Goal: Communication & Community: Answer question/provide support

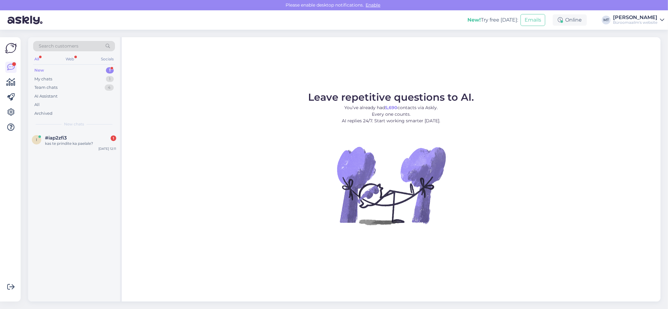
click at [37, 70] on div "New" at bounding box center [39, 70] width 10 height 6
click at [54, 140] on div "#iap2zfi3 1 kas te prindite ka paelale?" at bounding box center [80, 140] width 71 height 11
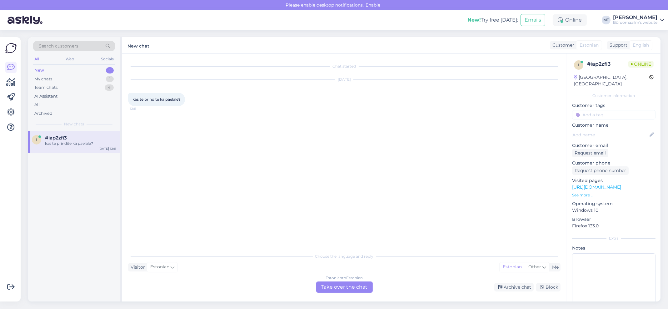
click at [339, 285] on div "Estonian to Estonian Take over the chat" at bounding box center [344, 286] width 57 height 11
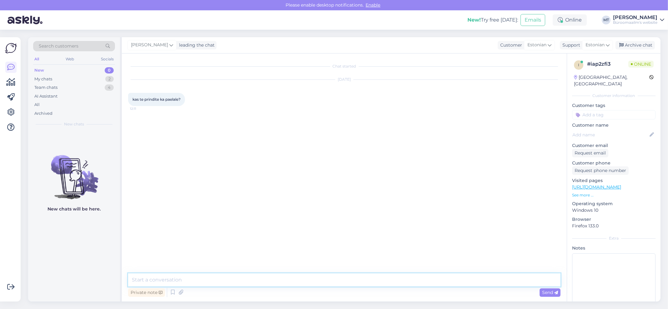
click at [194, 279] on textarea at bounding box center [344, 279] width 432 height 13
paste textarea "Teenused ja hooldus: [PHONE_NUMBER] [EMAIL_ADDRESS][PERSON_NAME][DOMAIN_NAME]"
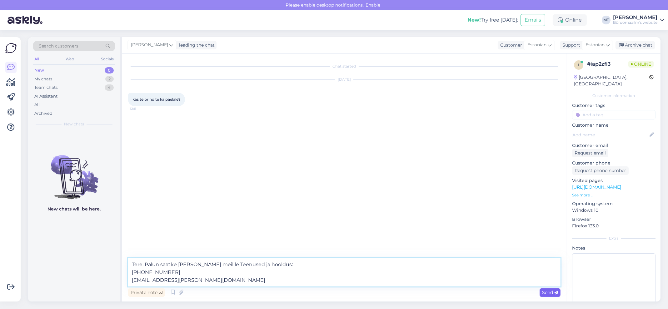
type textarea "Tere. Palun saatke [PERSON_NAME] meilile Teenused ja hooldus: [PHONE_NUMBER] [E…"
click at [555, 291] on icon at bounding box center [556, 293] width 4 height 4
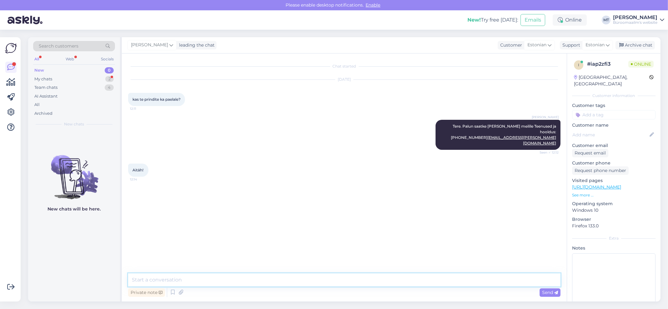
click at [155, 276] on textarea at bounding box center [344, 279] width 432 height 13
type textarea "Aitäh."
click at [553, 292] on span "Send" at bounding box center [550, 292] width 16 height 6
click at [632, 48] on div "Archive chat" at bounding box center [635, 45] width 39 height 8
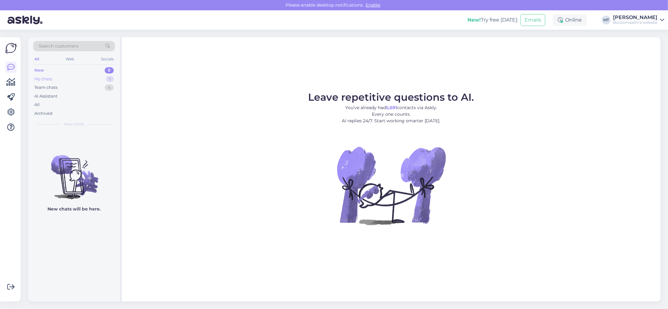
click at [44, 78] on div "My chats" at bounding box center [43, 79] width 18 height 6
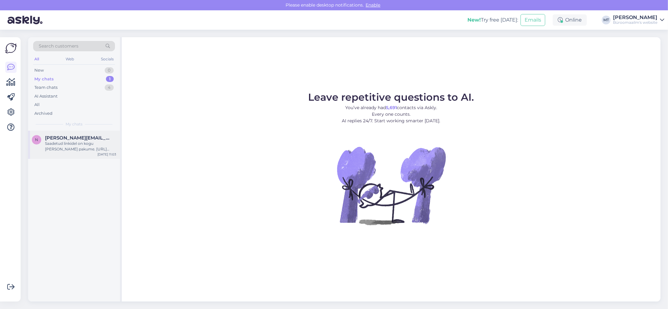
click at [67, 141] on div "Saadetud linkidel on kogu [PERSON_NAME] pakume. [URL][DOMAIN_NAME]" at bounding box center [80, 146] width 71 height 11
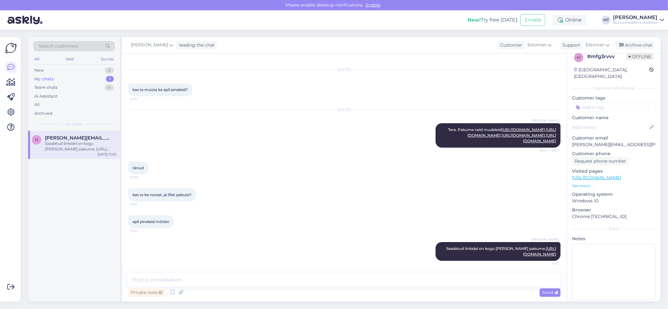
scroll to position [9, 0]
click at [647, 44] on div "Archive chat" at bounding box center [635, 45] width 39 height 8
